Goal: Transaction & Acquisition: Subscribe to service/newsletter

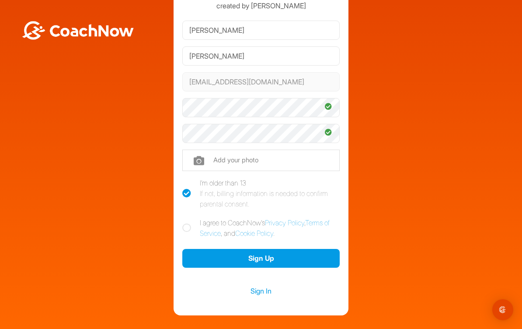
scroll to position [51, 0]
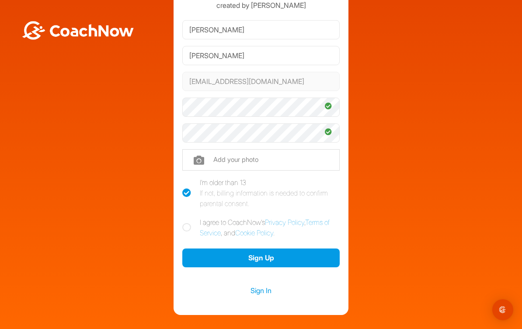
click at [190, 223] on icon at bounding box center [186, 227] width 9 height 9
click at [188, 217] on input "I agree to CoachNow's Privacy Policy , Terms of Service , and Cookie Policy ." at bounding box center [185, 220] width 6 height 6
checkbox input "true"
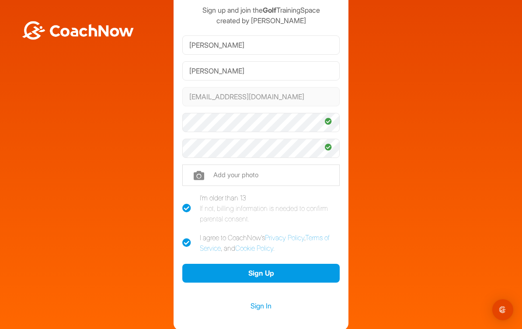
scroll to position [52, 0]
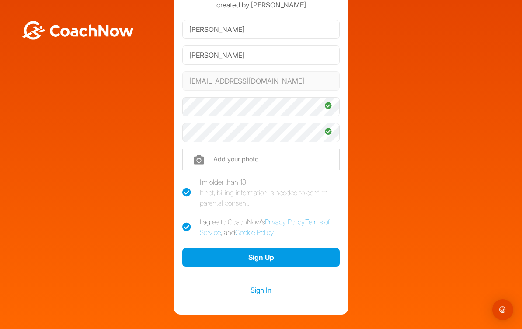
click at [318, 257] on button "Sign Up" at bounding box center [260, 257] width 157 height 19
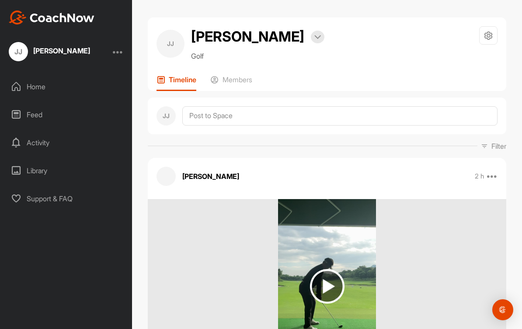
click at [24, 92] on div "Home" at bounding box center [66, 87] width 123 height 22
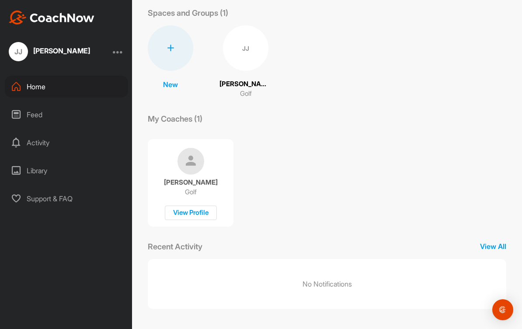
scroll to position [43, 0]
click at [170, 216] on div "View Profile" at bounding box center [191, 213] width 52 height 14
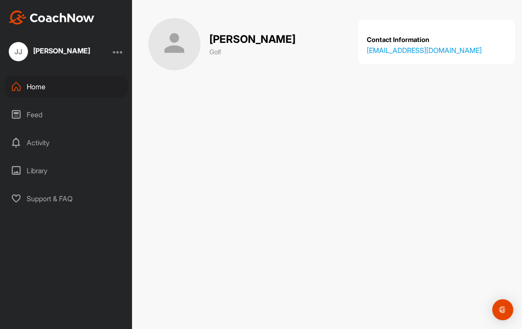
click at [29, 114] on div "Feed" at bounding box center [66, 115] width 123 height 22
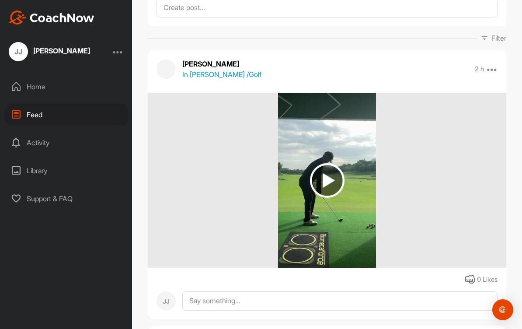
scroll to position [67, 0]
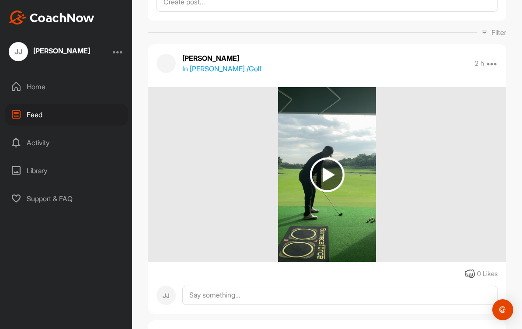
click at [333, 176] on img at bounding box center [327, 174] width 35 height 35
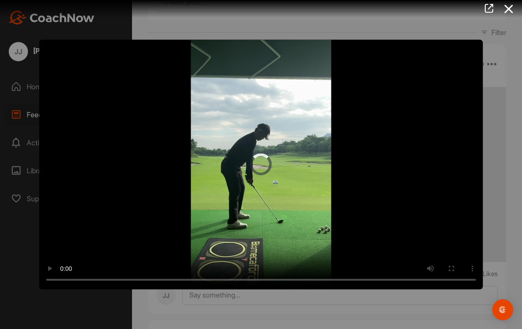
click at [260, 158] on video "Video Player" at bounding box center [260, 164] width 443 height 249
click at [428, 173] on video "Video Player" at bounding box center [260, 164] width 443 height 249
click at [291, 166] on video "Video Player" at bounding box center [260, 164] width 443 height 249
click at [267, 170] on video "Video Player" at bounding box center [260, 164] width 443 height 249
click at [264, 172] on video "Video Player" at bounding box center [260, 164] width 443 height 249
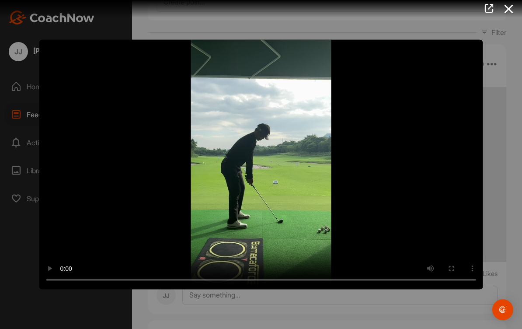
click at [505, 10] on icon at bounding box center [508, 9] width 20 height 16
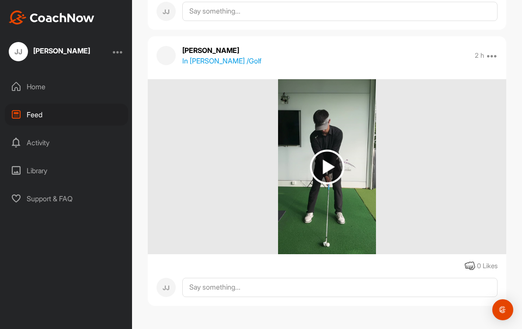
scroll to position [349, 0]
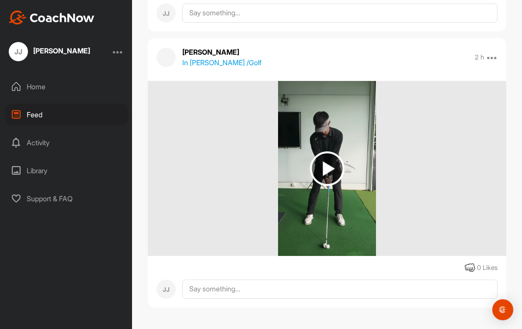
click at [334, 172] on img at bounding box center [327, 168] width 35 height 35
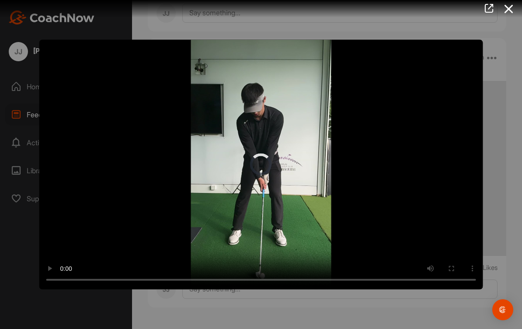
click at [260, 163] on video "Video Player" at bounding box center [260, 164] width 443 height 249
click at [462, 205] on video "Video Player" at bounding box center [260, 164] width 443 height 249
click at [440, 208] on video "Video Player" at bounding box center [260, 164] width 443 height 249
click at [433, 223] on video "Video Player" at bounding box center [260, 164] width 443 height 249
click at [264, 169] on video "Video Player" at bounding box center [260, 164] width 443 height 249
